Goal: Check status: Check status

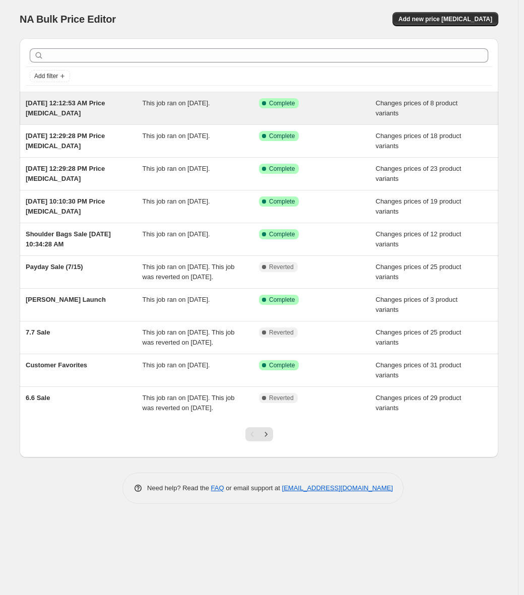
click at [146, 102] on span "This job ran on August 9, 2025." at bounding box center [175, 103] width 67 height 8
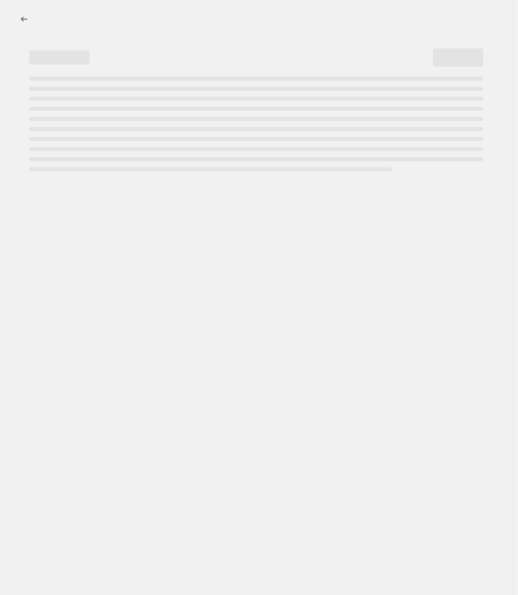
select select "product_status"
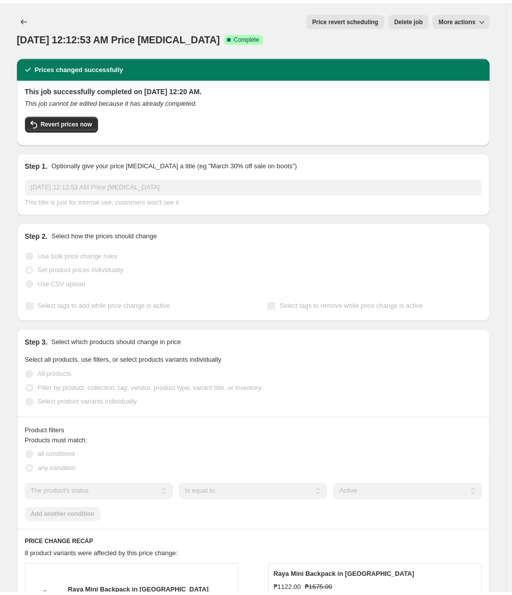
scroll to position [15, 0]
